Goal: Task Accomplishment & Management: Manage account settings

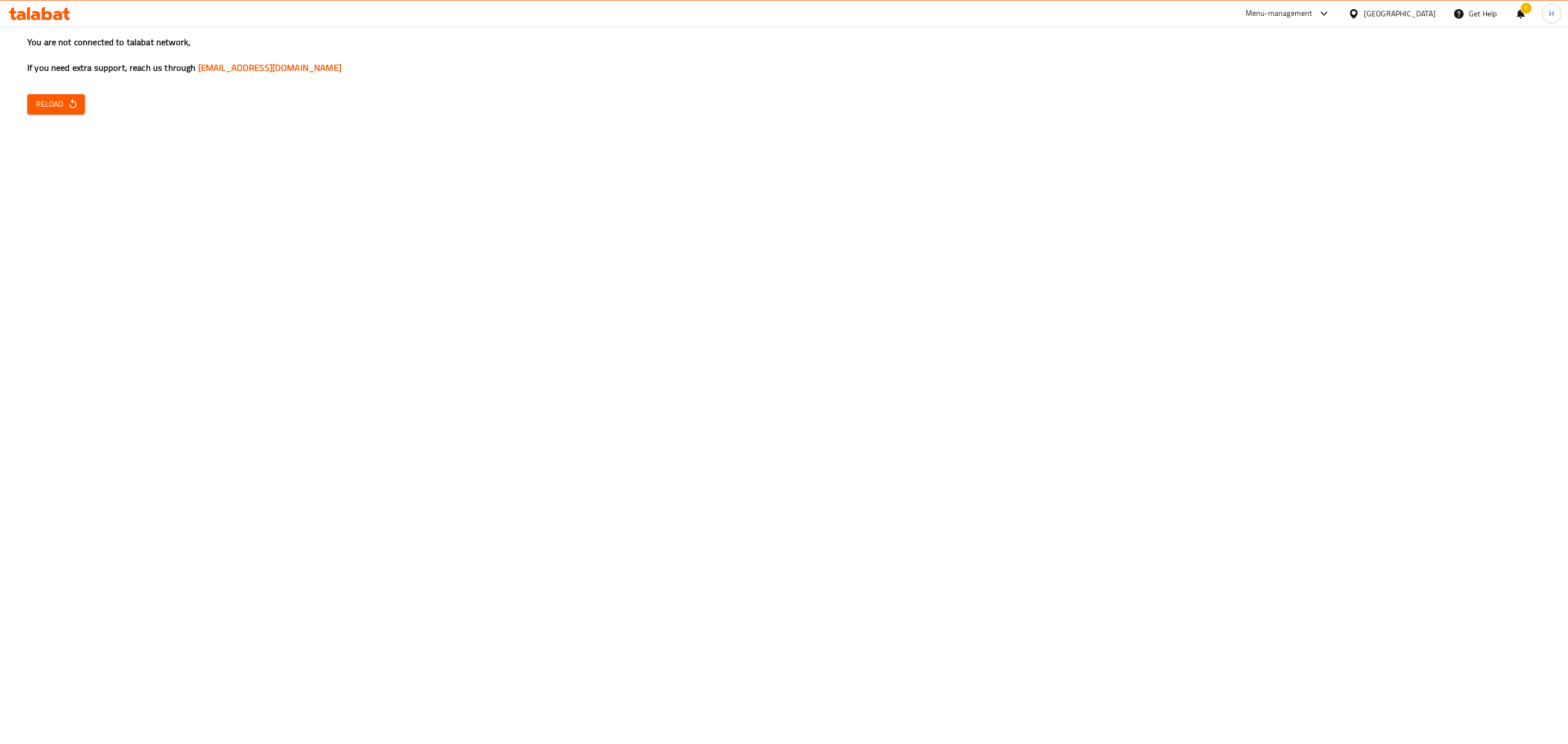
click at [50, 105] on span "Reload" at bounding box center [56, 104] width 40 height 14
click at [68, 110] on icon "button" at bounding box center [73, 104] width 11 height 11
click at [44, 93] on div "You are not connected to talabat network, If you need extra support, reach us t…" at bounding box center [784, 372] width 1568 height 744
click at [51, 106] on span "Reload" at bounding box center [56, 104] width 40 height 14
click at [204, 280] on div "You are not connected to talabat network, If you need extra support, reach us t…" at bounding box center [784, 372] width 1568 height 744
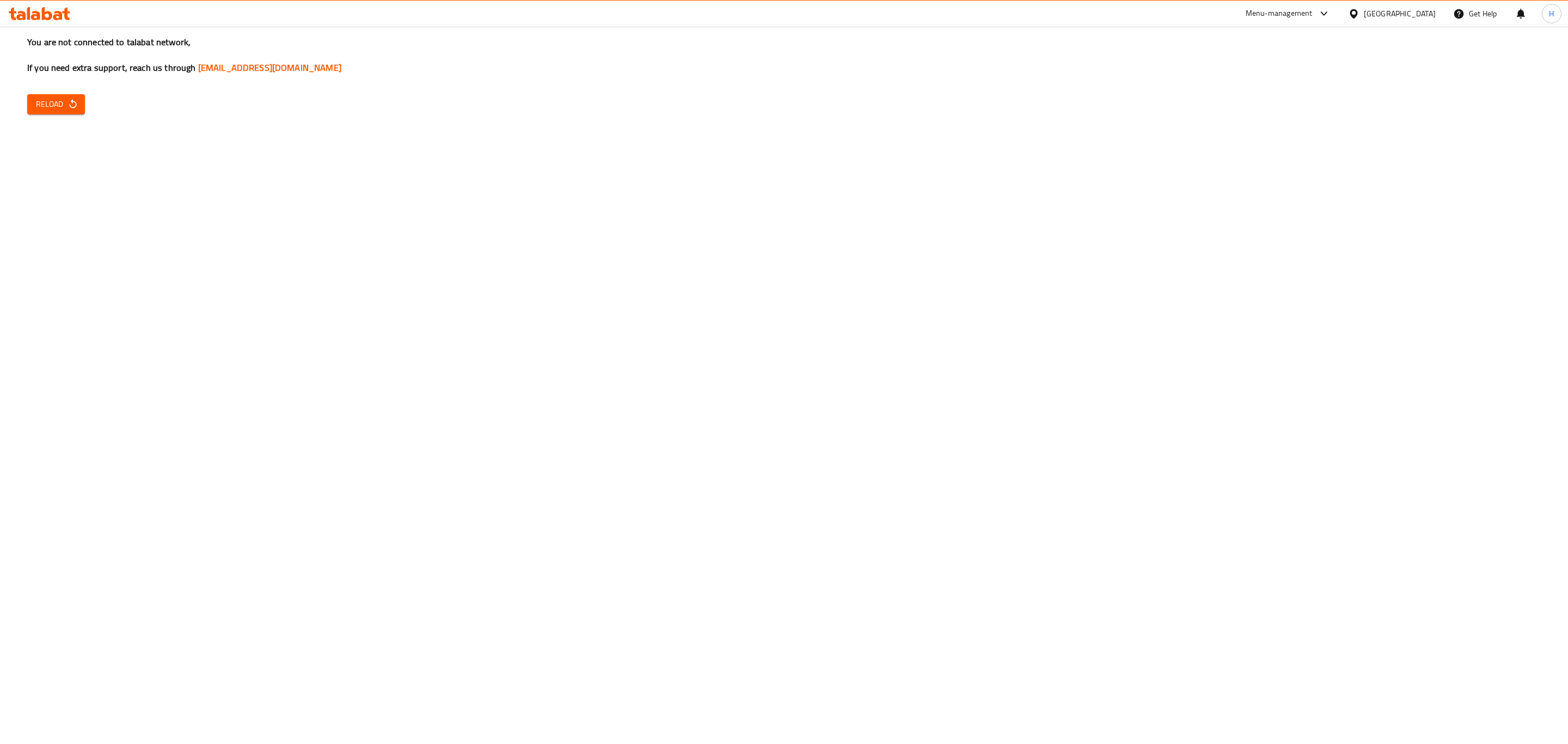
click at [79, 104] on button "Reload" at bounding box center [56, 104] width 58 height 20
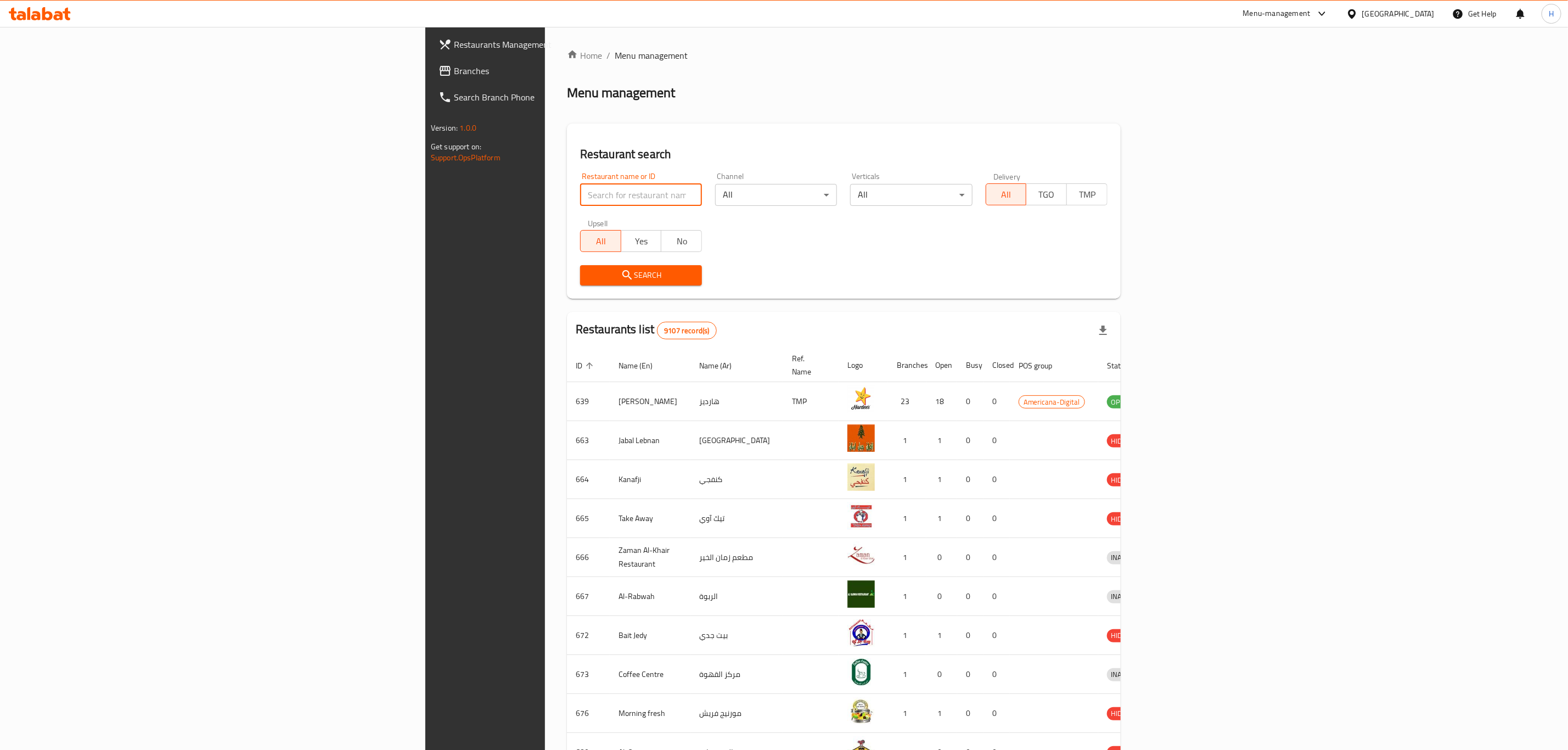
click at [580, 201] on input "search" at bounding box center [641, 194] width 122 height 22
type input "kfc"
click button "Search" at bounding box center [641, 275] width 122 height 21
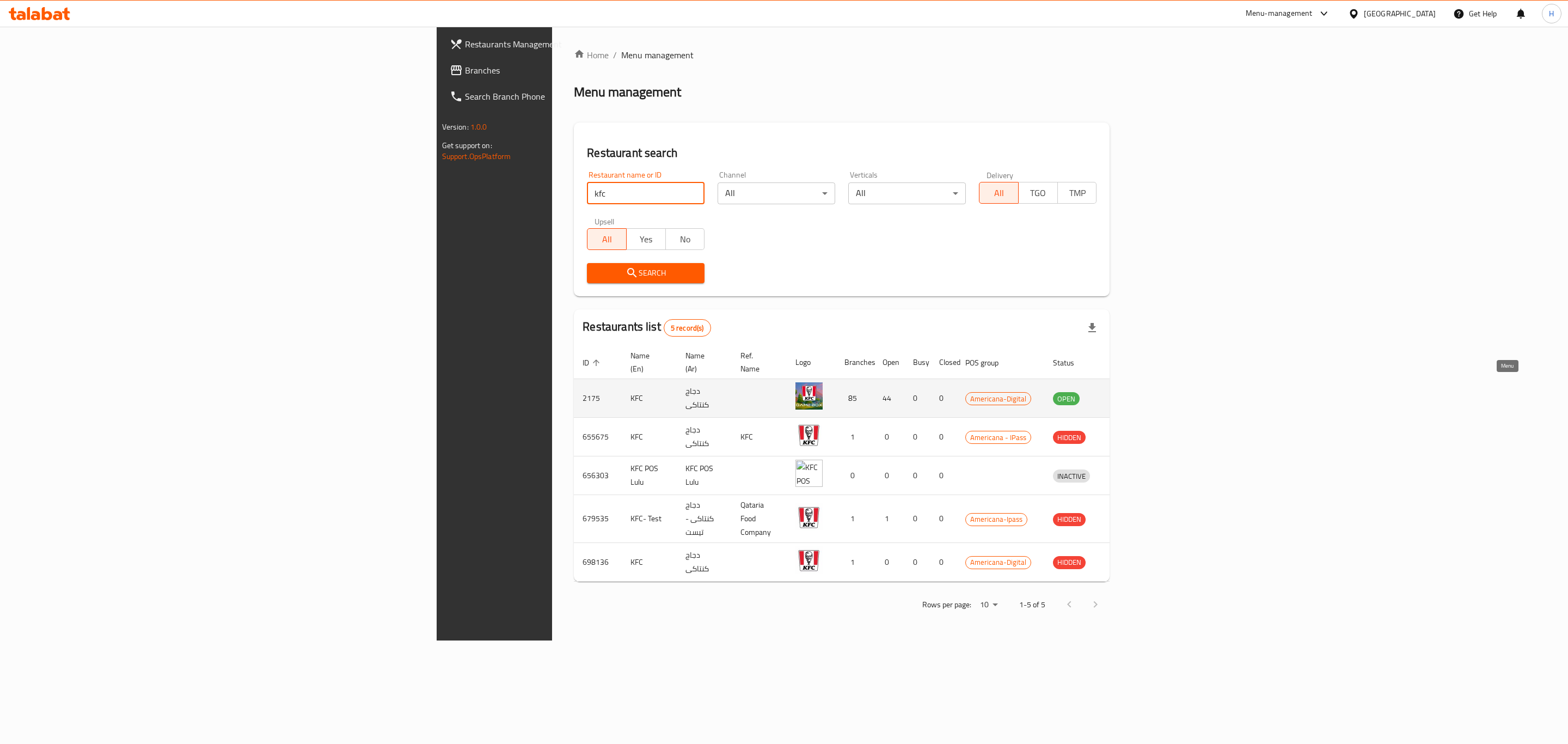
click at [1125, 392] on icon "enhanced table" at bounding box center [1118, 398] width 13 height 13
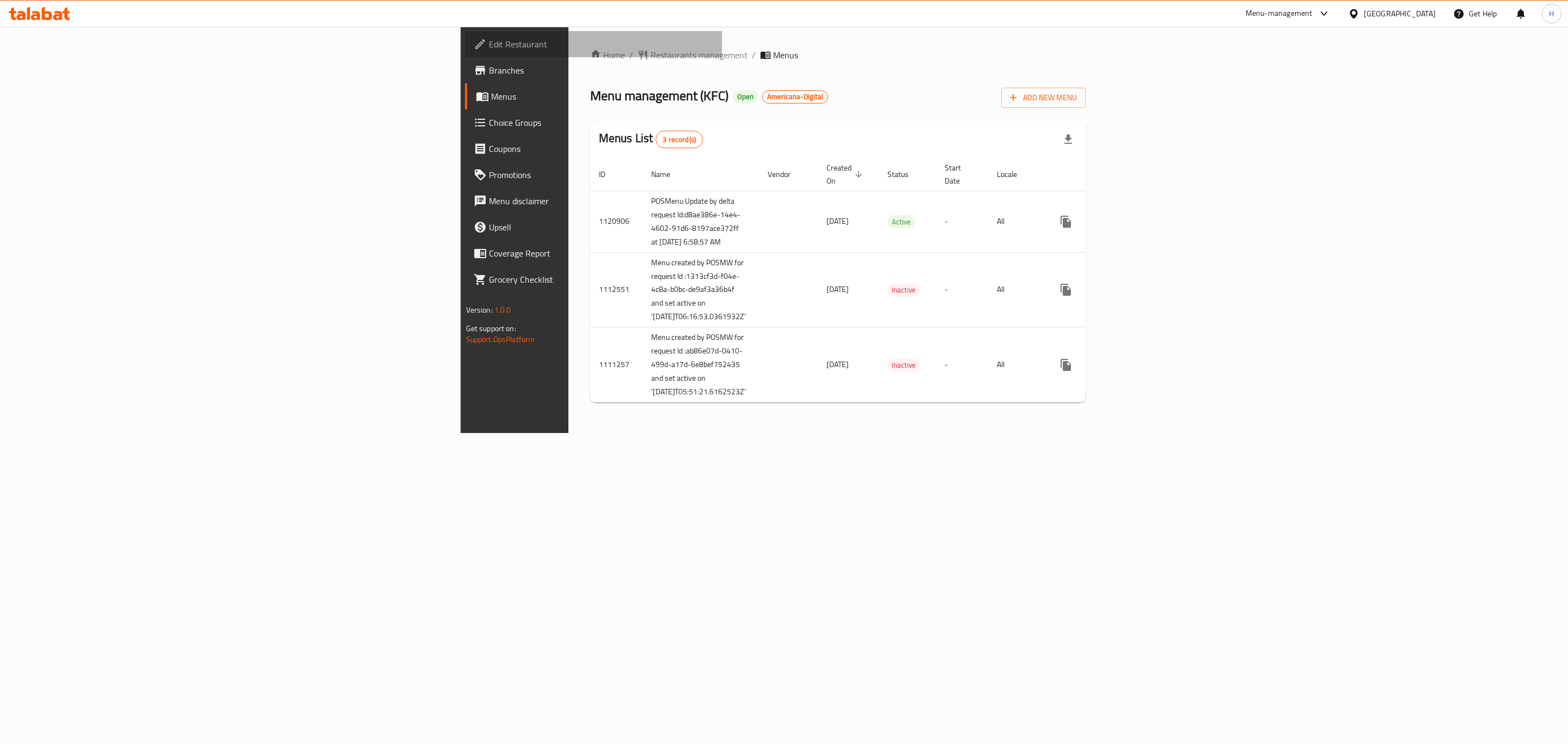
click at [489, 40] on span "Edit Restaurant" at bounding box center [601, 44] width 225 height 13
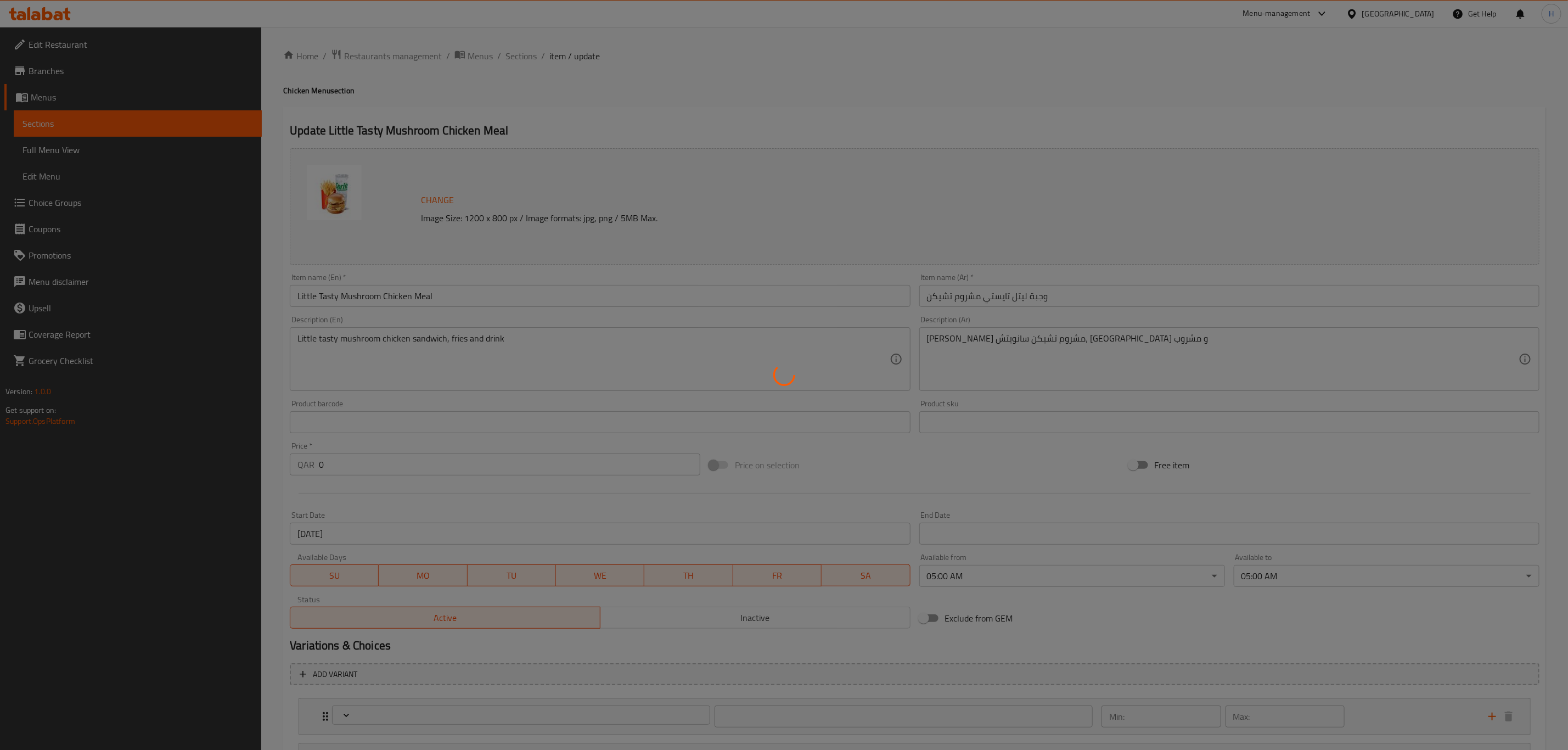
type input "إختيارك من الحجم:"
type input "1"
type input "إكستراس"
type input "0"
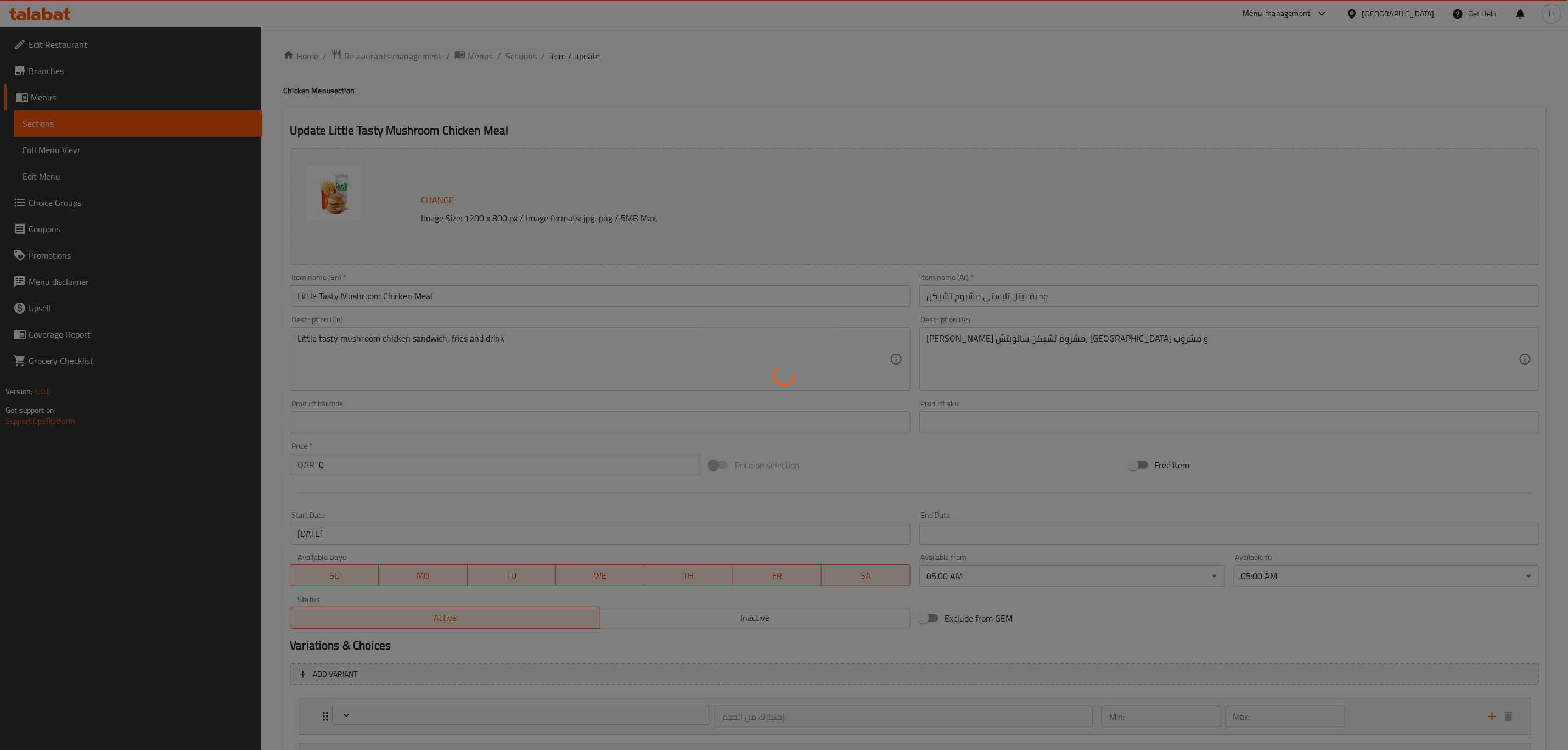
type input "2"
type input "إختر المشروب"
type input "1"
type input "اختيارك من:"
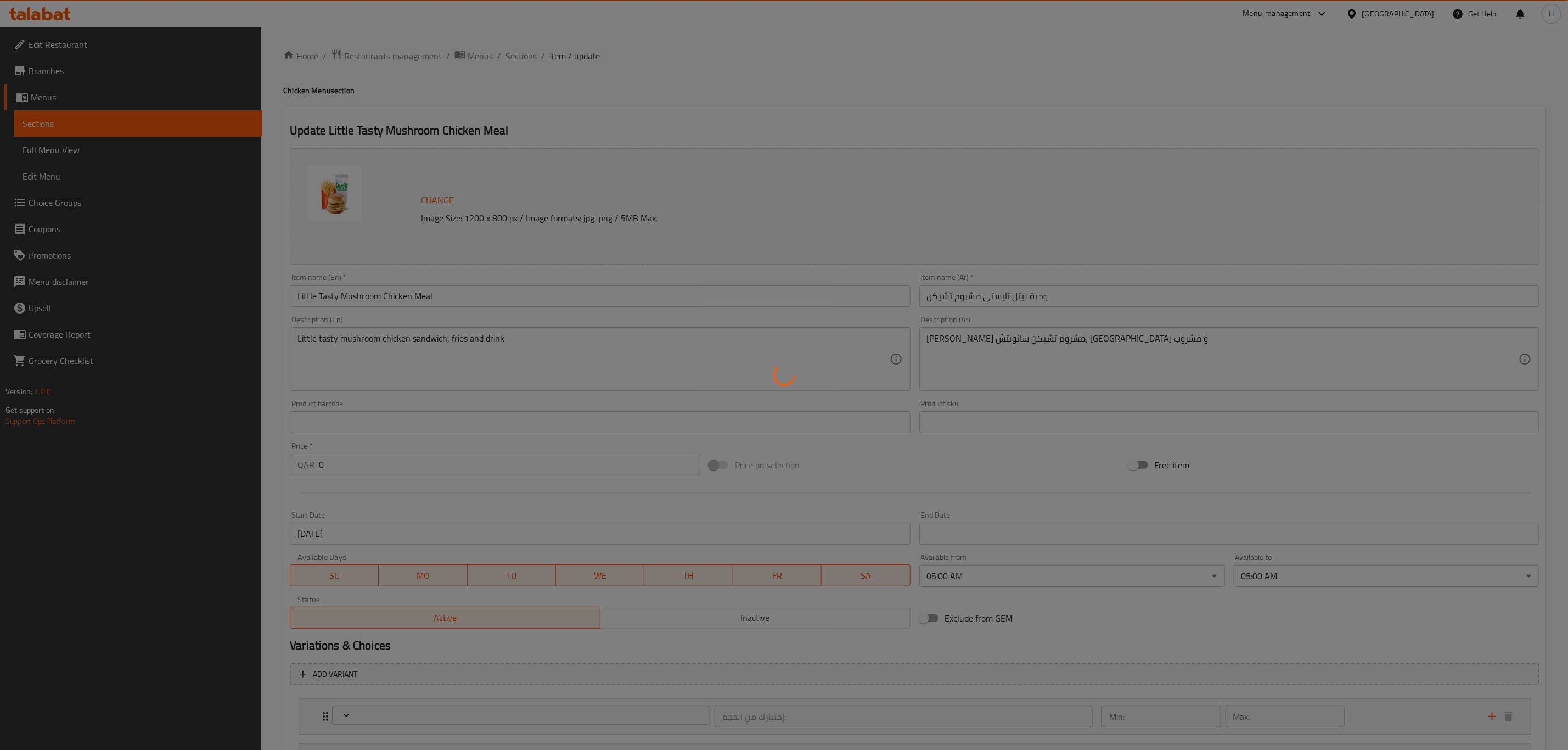
type input "1"
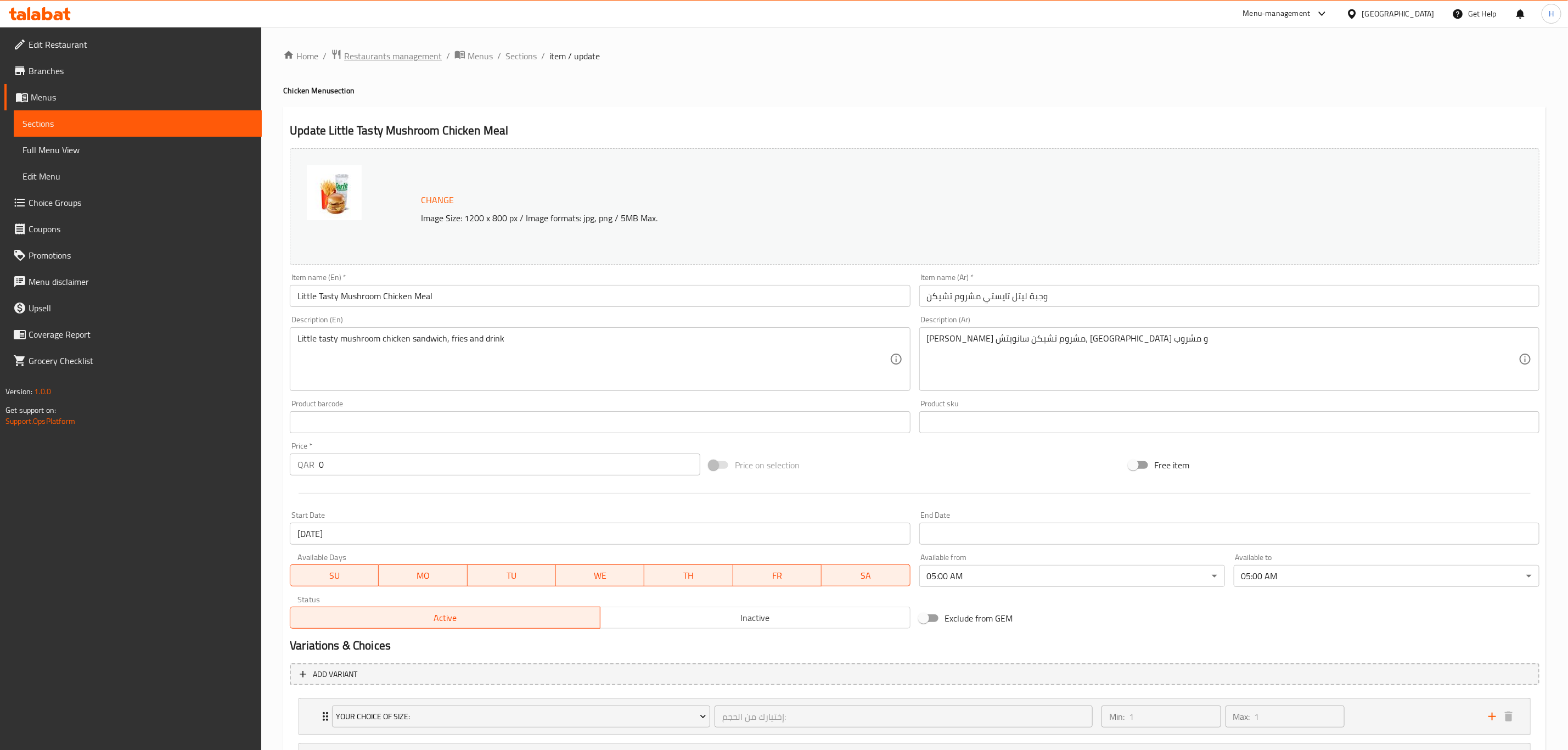
click at [422, 60] on span "Restaurants management" at bounding box center [393, 56] width 98 height 13
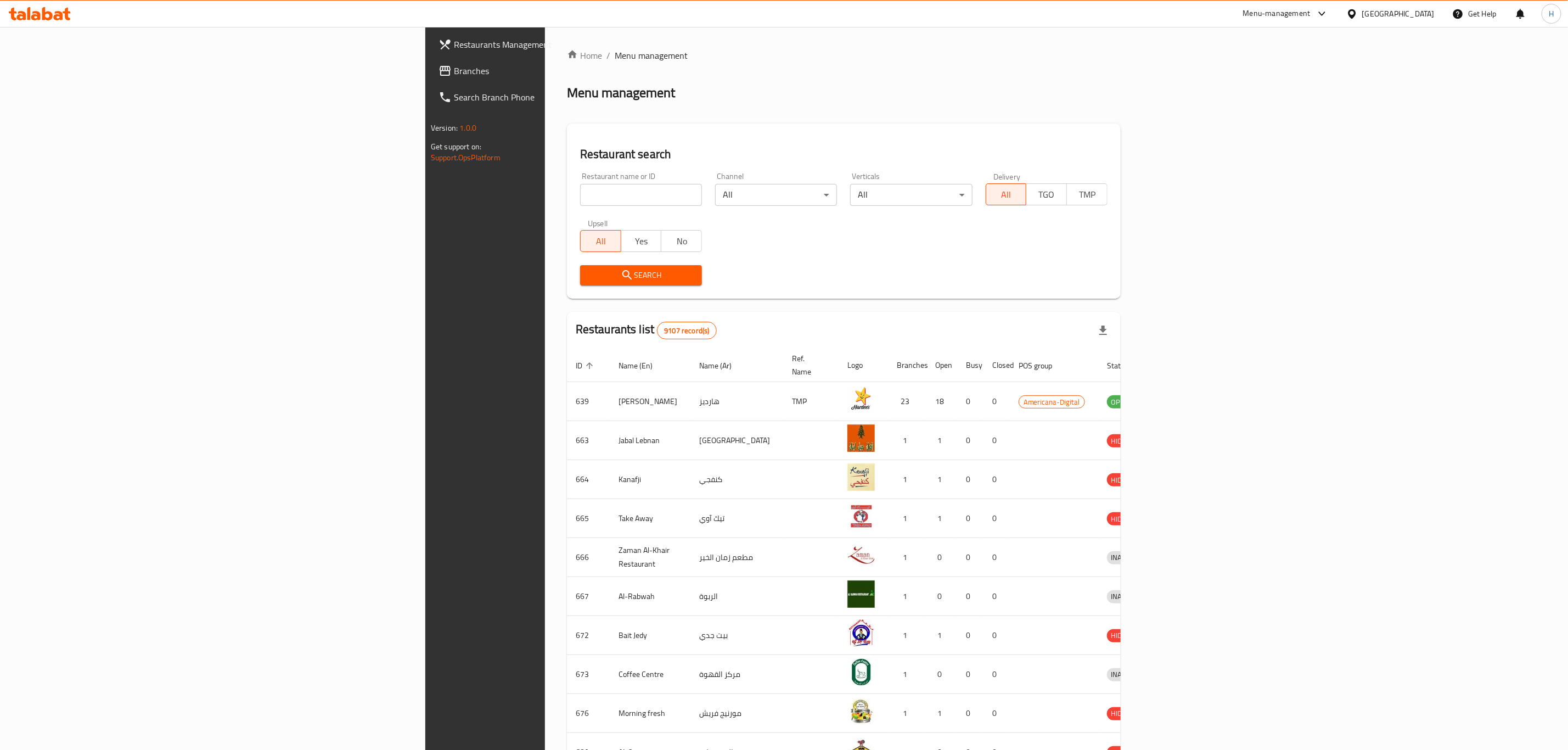
click at [580, 198] on input "search" at bounding box center [641, 194] width 122 height 22
type input "kfc"
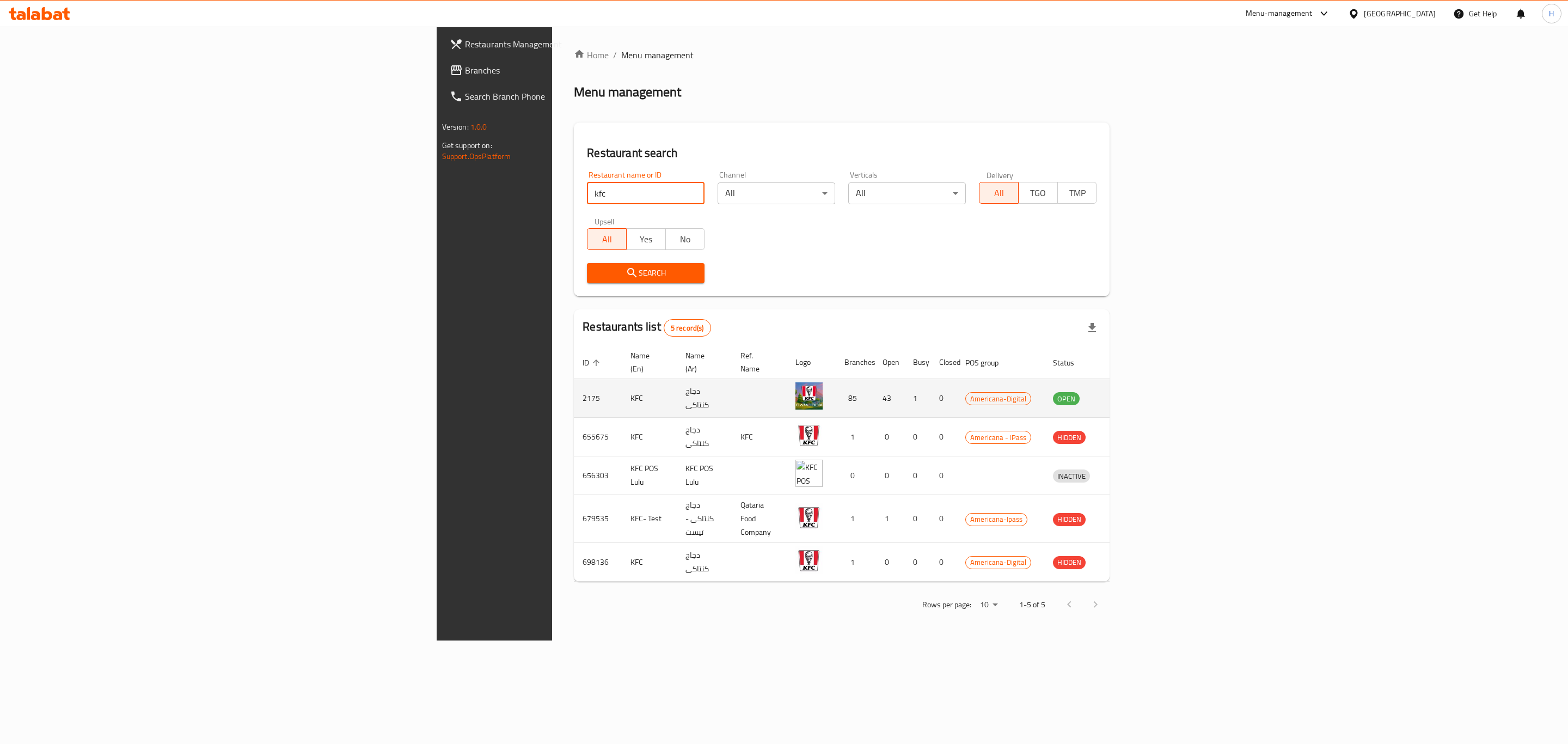
click at [1124, 394] on icon "enhanced table" at bounding box center [1118, 399] width 12 height 9
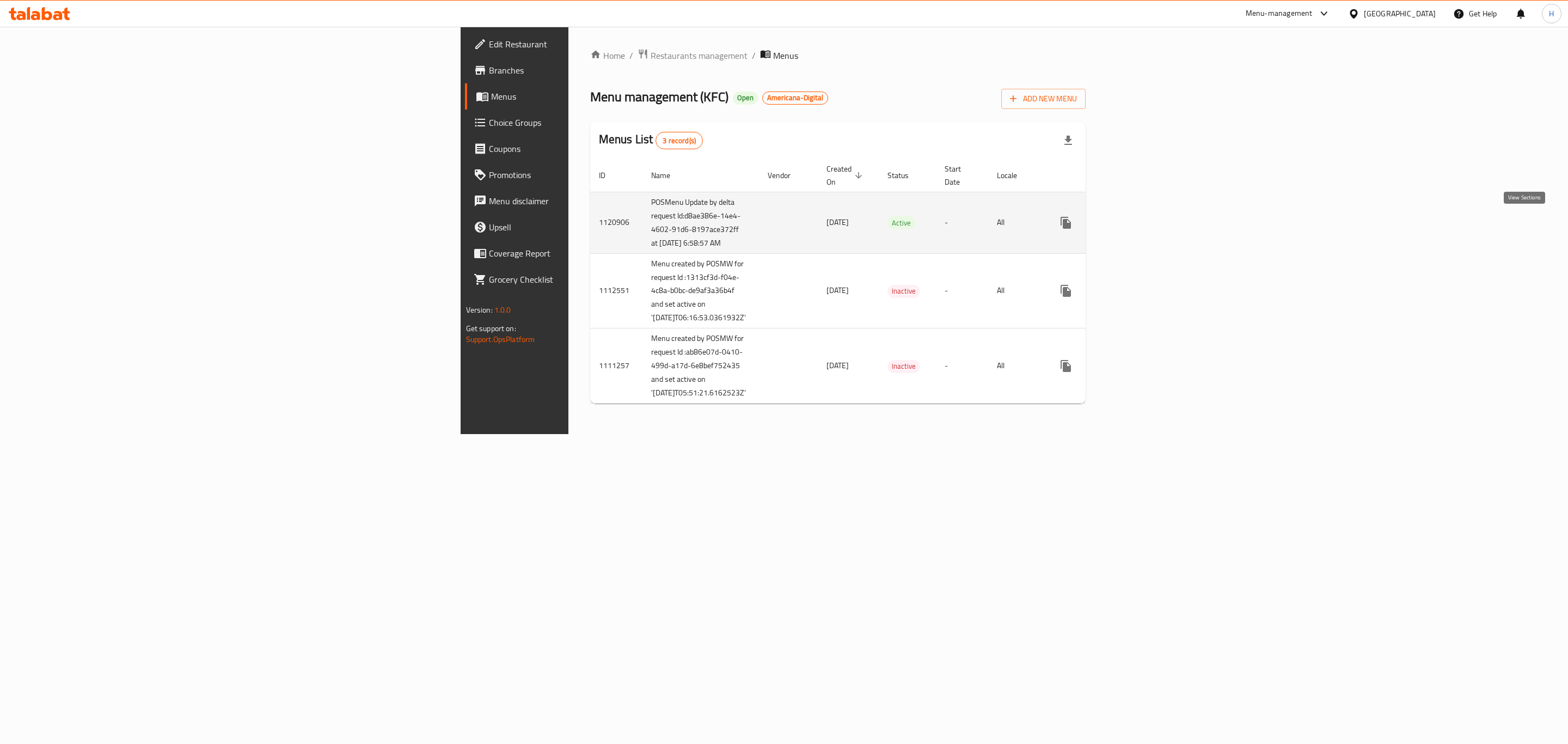
click at [1151, 226] on icon "enhanced table" at bounding box center [1144, 223] width 13 height 13
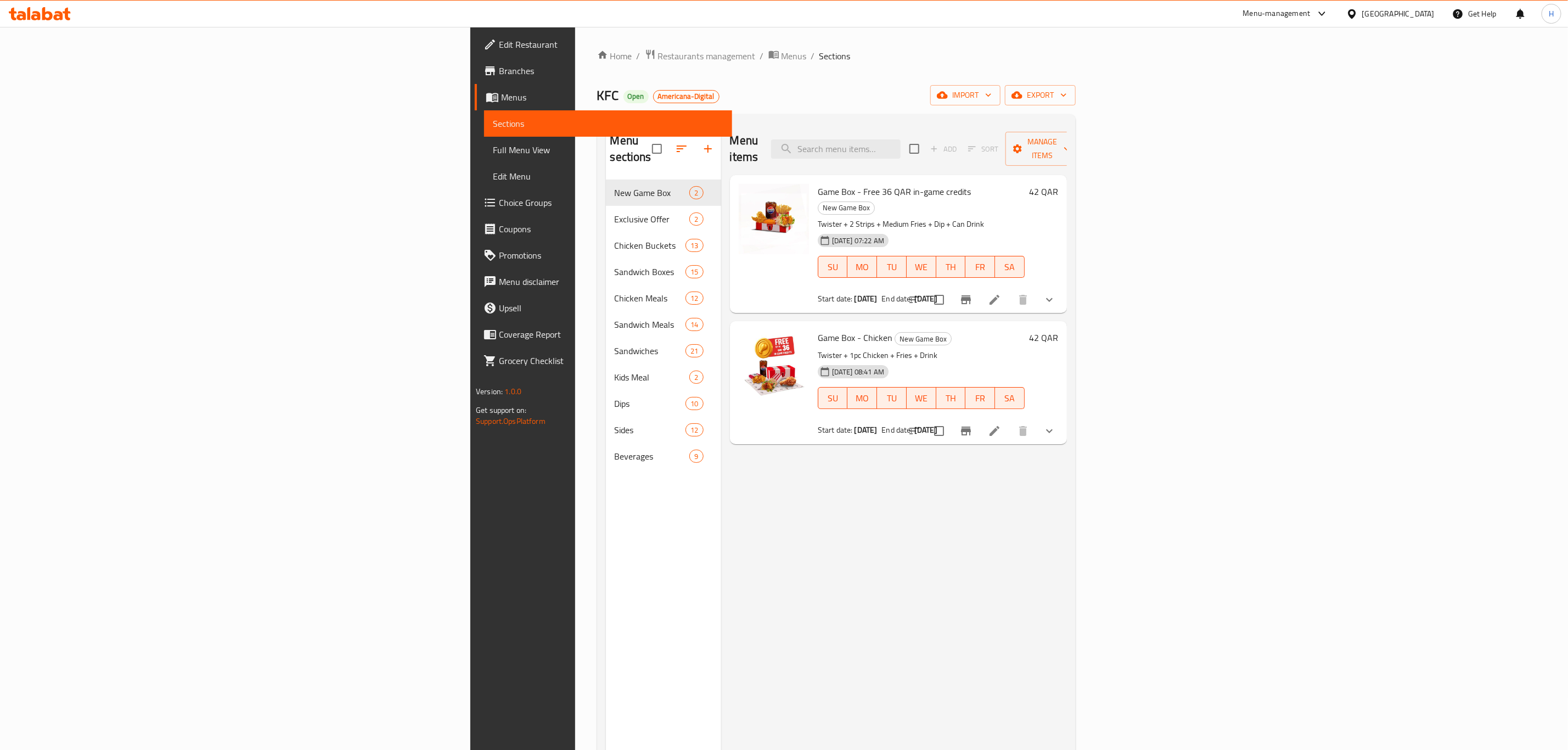
click at [499, 66] on span "Branches" at bounding box center [611, 71] width 225 height 13
